Goal: Information Seeking & Learning: Understand process/instructions

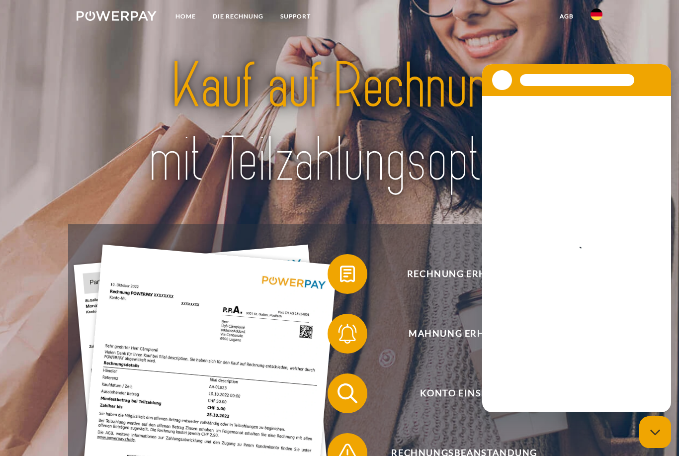
click at [599, 15] on img at bounding box center [597, 14] width 12 height 12
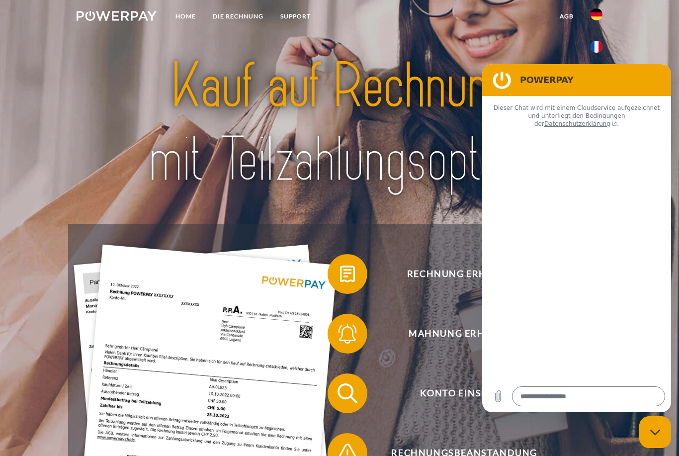
type textarea "*"
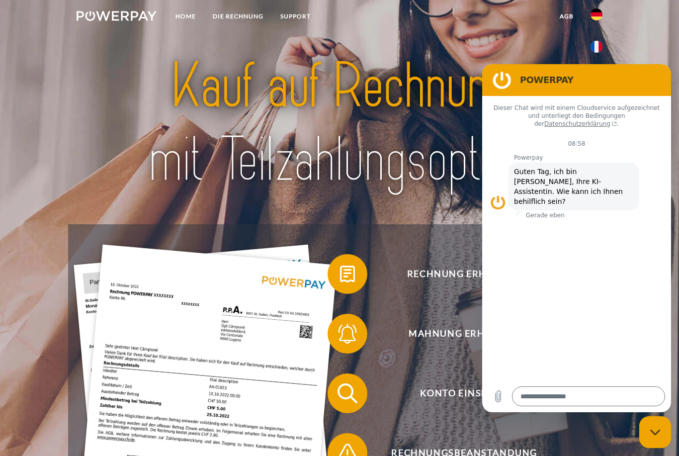
click at [591, 13] on img at bounding box center [597, 14] width 12 height 12
click at [236, 17] on link "DIE RECHNUNG" at bounding box center [238, 16] width 68 height 18
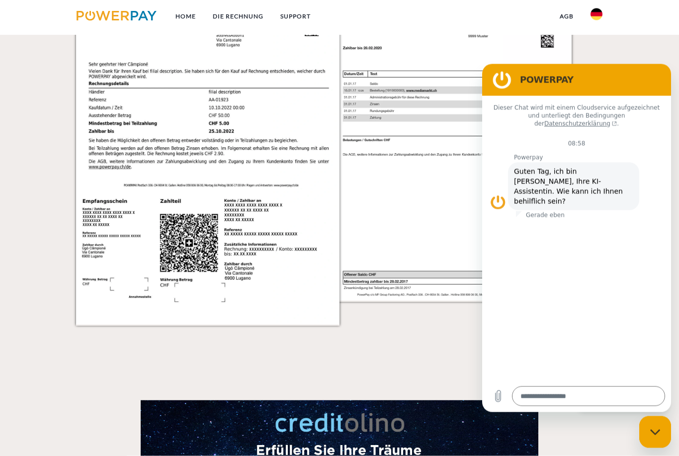
scroll to position [1050, 0]
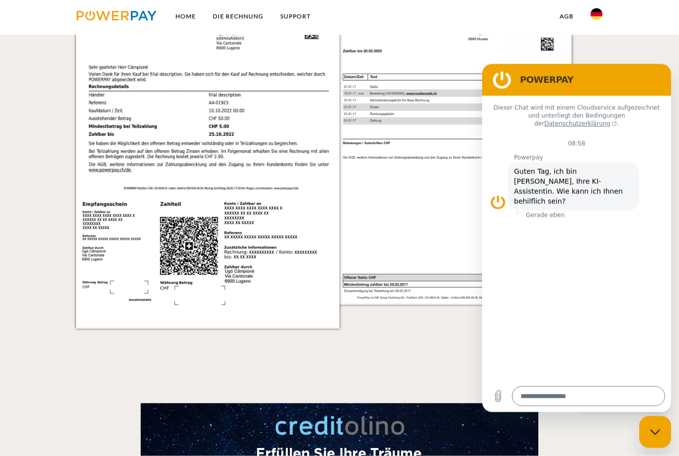
click at [500, 78] on figure at bounding box center [502, 80] width 20 height 20
click at [598, 15] on img at bounding box center [597, 14] width 12 height 12
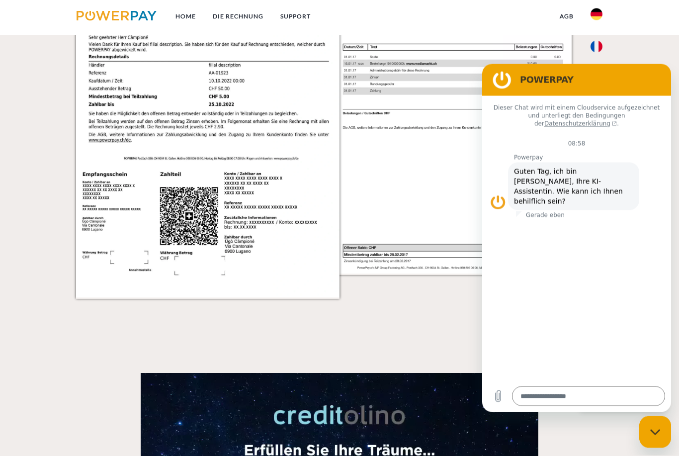
scroll to position [1081, 0]
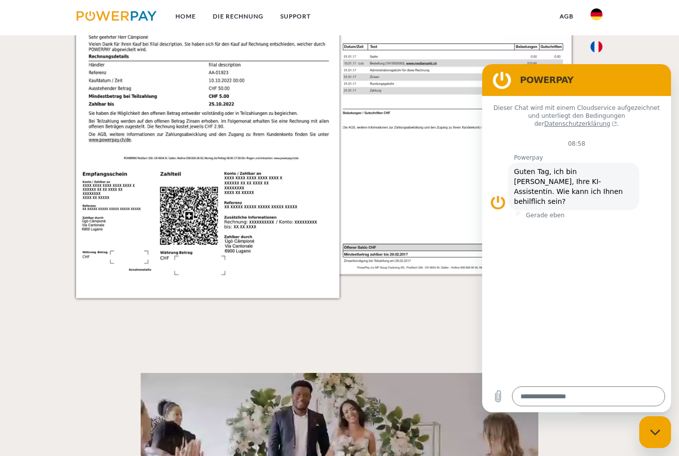
click at [599, 89] on link at bounding box center [596, 98] width 29 height 25
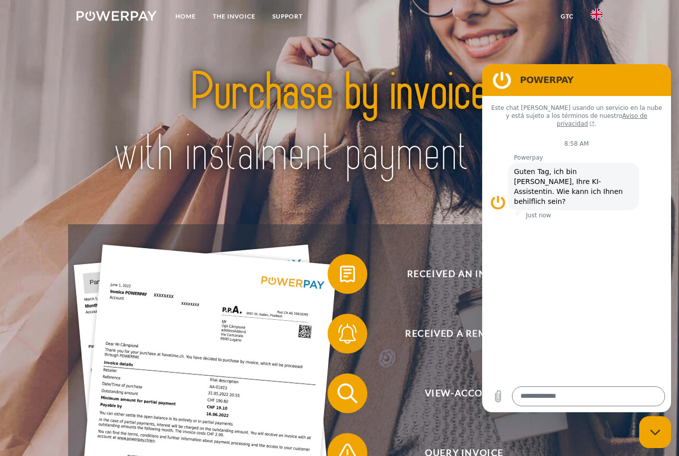
click at [231, 19] on link "THE INVOICE" at bounding box center [234, 16] width 60 height 18
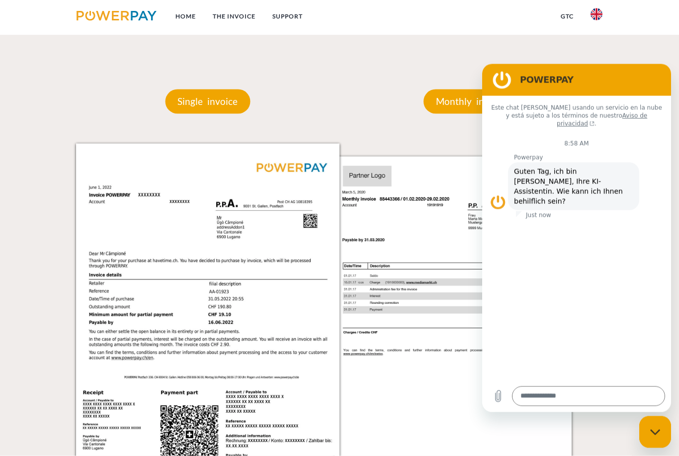
scroll to position [854, 0]
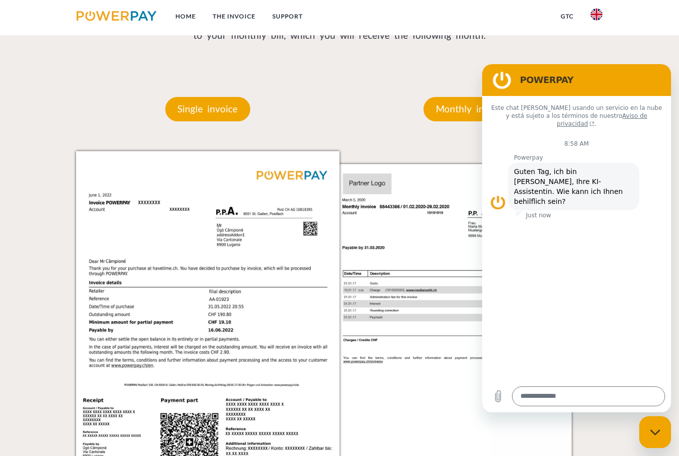
click at [455, 111] on p "Monthly invoice" at bounding box center [471, 109] width 95 height 24
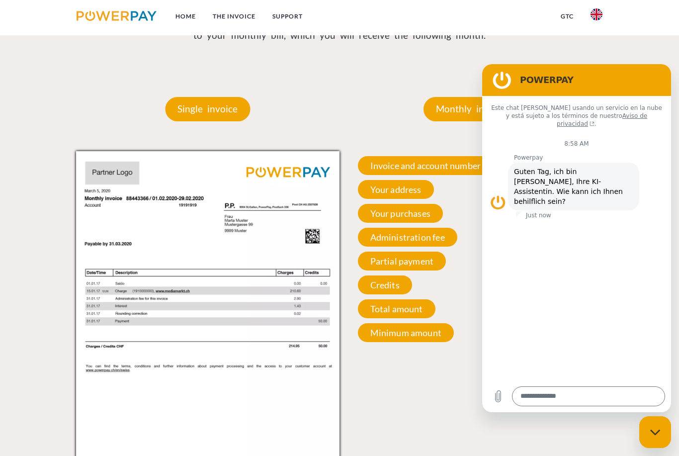
click at [660, 436] on div "Close messaging window" at bounding box center [656, 432] width 30 height 30
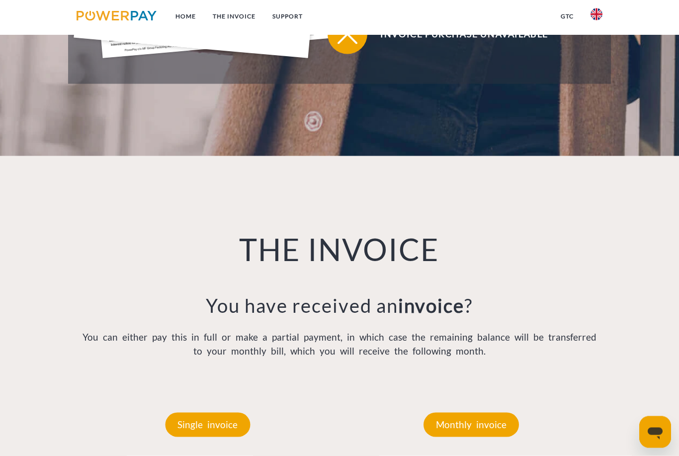
scroll to position [526, 0]
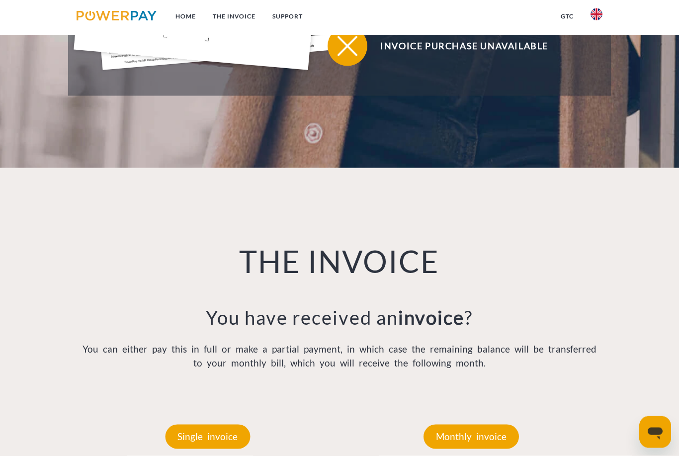
click at [564, 16] on link "GTC" at bounding box center [568, 16] width 30 height 18
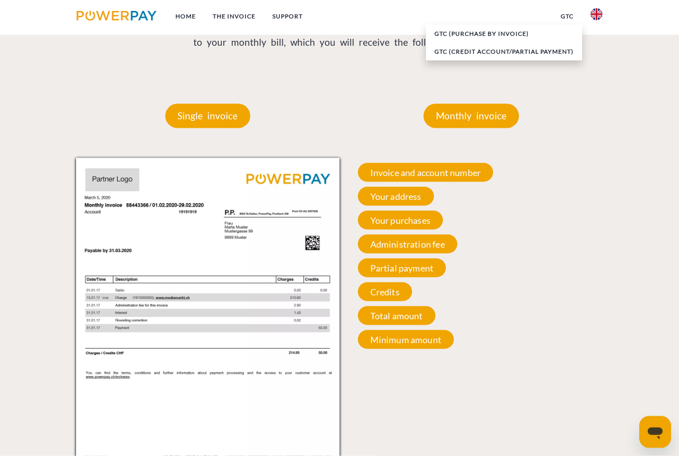
scroll to position [847, 0]
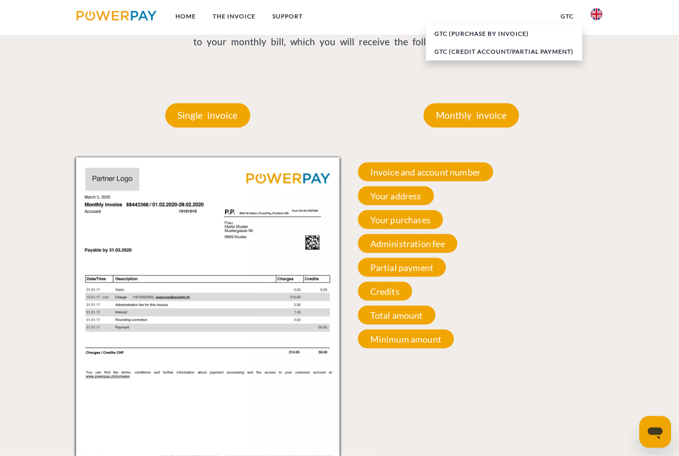
click at [474, 179] on span "Invoice and account number" at bounding box center [426, 172] width 136 height 19
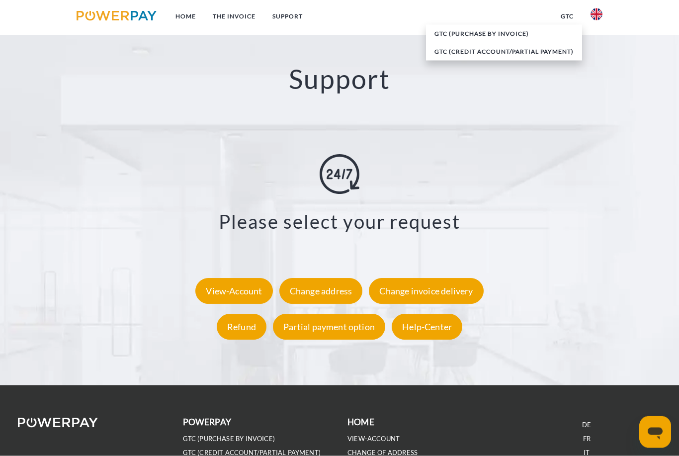
click at [229, 296] on div "View-Account" at bounding box center [233, 291] width 77 height 26
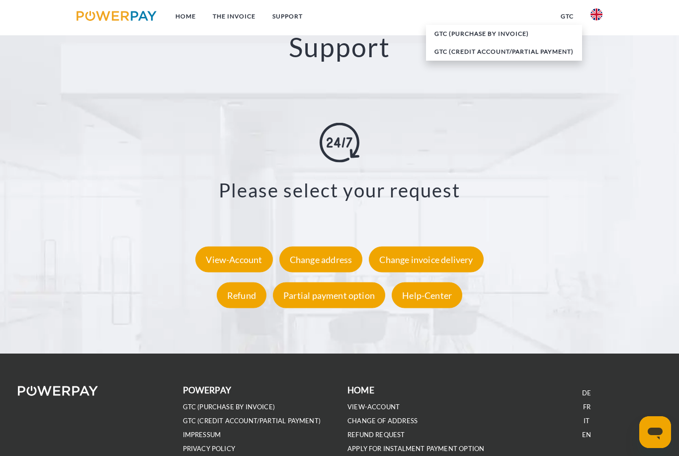
scroll to position [1747, 0]
